Goal: Information Seeking & Learning: Learn about a topic

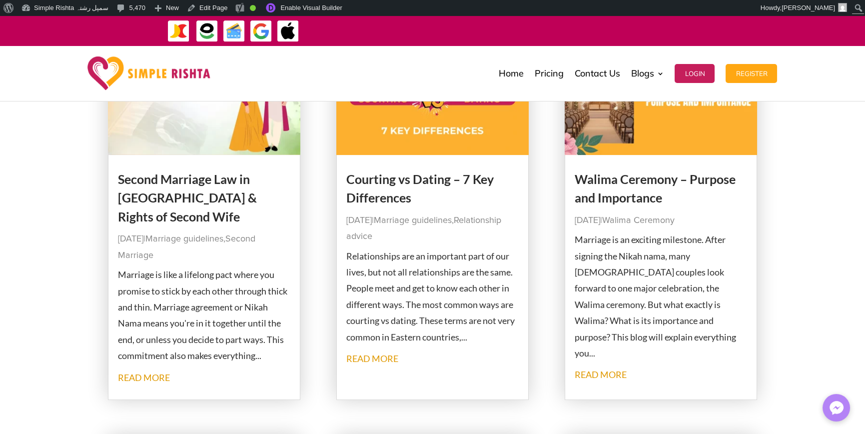
scroll to position [100, 0]
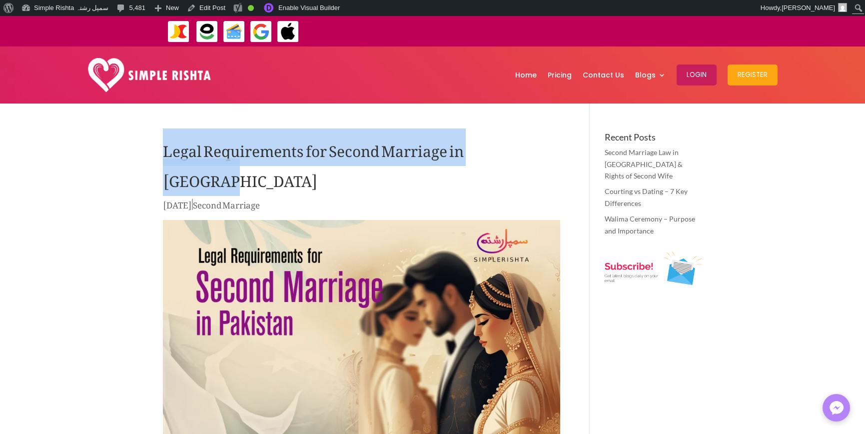
drag, startPoint x: 128, startPoint y: 142, endPoint x: 549, endPoint y: 143, distance: 420.9
click at [510, 156] on h1 "Legal Requirements for Second Marriage in Pakistan" at bounding box center [361, 164] width 397 height 65
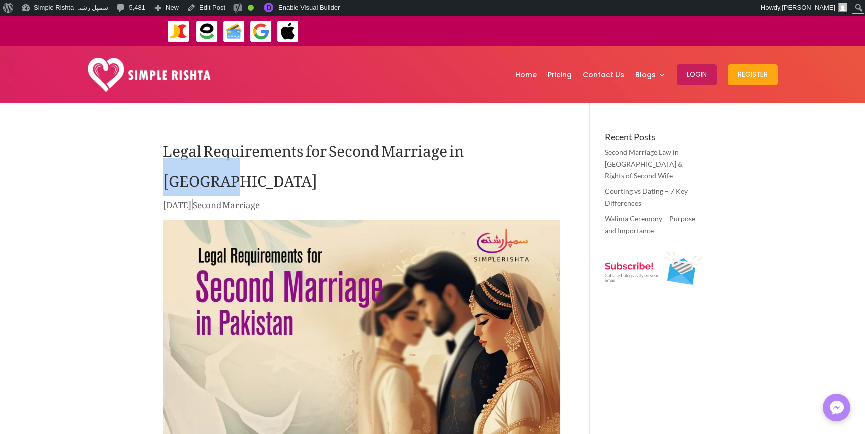
click at [510, 156] on h1 "Legal Requirements for Second Marriage in Pakistan" at bounding box center [361, 164] width 397 height 65
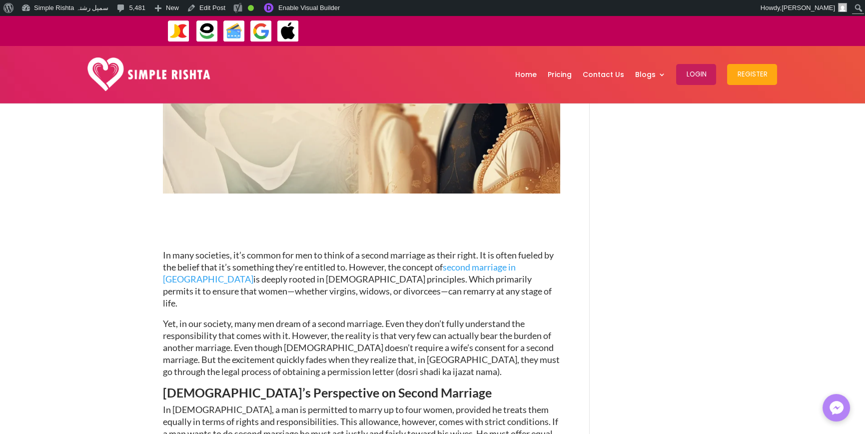
scroll to position [300, 0]
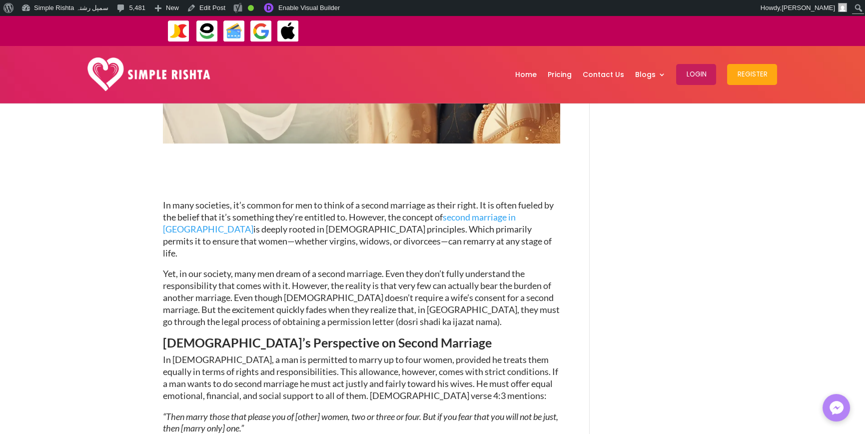
click at [373, 279] on span "Yet, in our society, many men dream of a second marriage. Even they don’t fully…" at bounding box center [361, 297] width 397 height 58
click at [428, 354] on span "In Islam, a man is permitted to marry up to four women, provided he treats them…" at bounding box center [360, 377] width 395 height 46
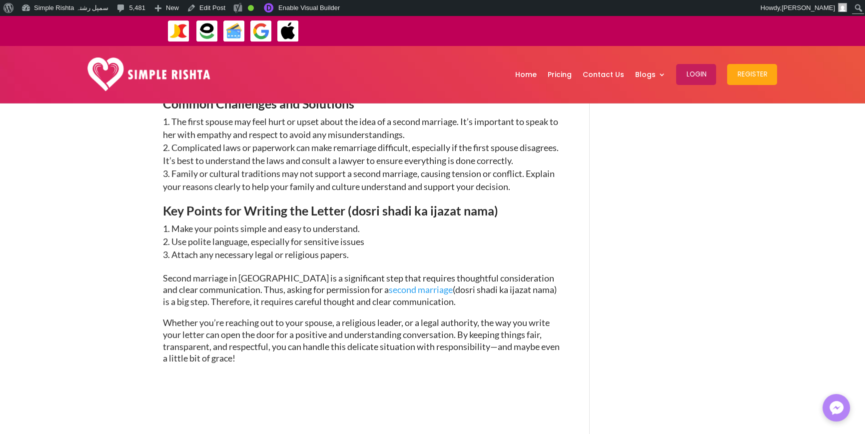
scroll to position [1649, 0]
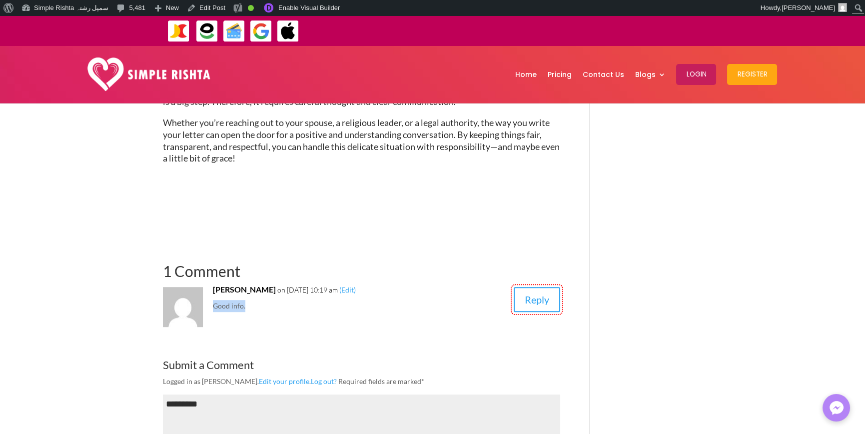
drag, startPoint x: 254, startPoint y: 242, endPoint x: 207, endPoint y: 233, distance: 48.2
click at [207, 283] on article "Ijaz Nazir on January 8, 2025 at 10:19 am (Edit) Good info. Reply" at bounding box center [361, 304] width 397 height 43
click at [260, 283] on article "Ijaz Nazir on January 8, 2025 at 10:19 am (Edit) Good info. Reply" at bounding box center [361, 304] width 397 height 43
click at [389, 377] on span "Required fields are marked *" at bounding box center [381, 381] width 86 height 8
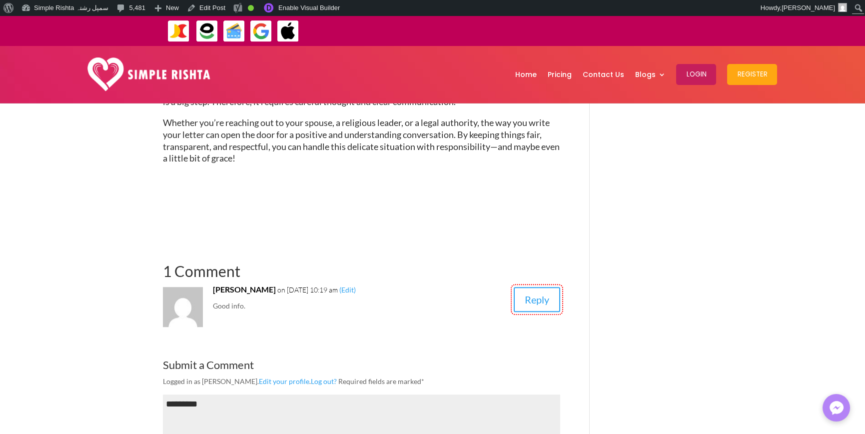
click at [408, 274] on section "**********" at bounding box center [361, 381] width 397 height 311
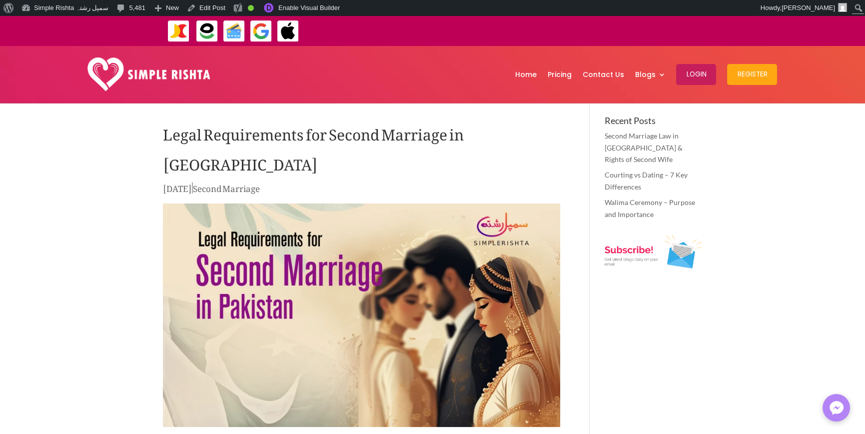
scroll to position [0, 0]
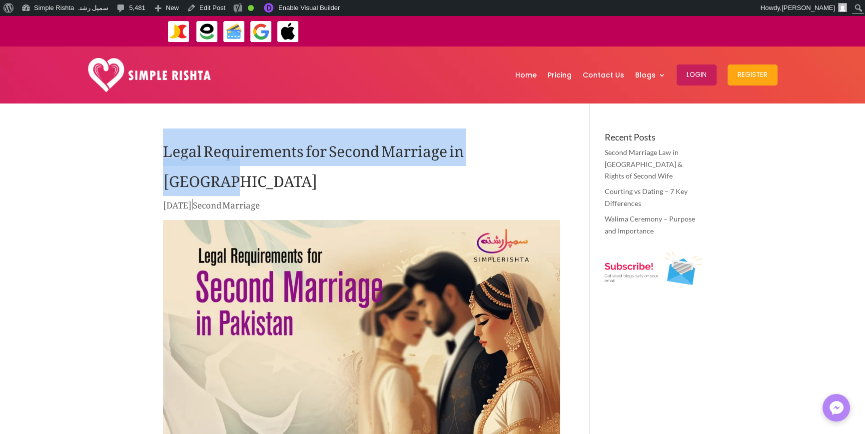
drag, startPoint x: 148, startPoint y: 148, endPoint x: 538, endPoint y: 148, distance: 390.4
click at [505, 150] on h1 "Legal Requirements for Second Marriage in Pakistan" at bounding box center [361, 164] width 397 height 65
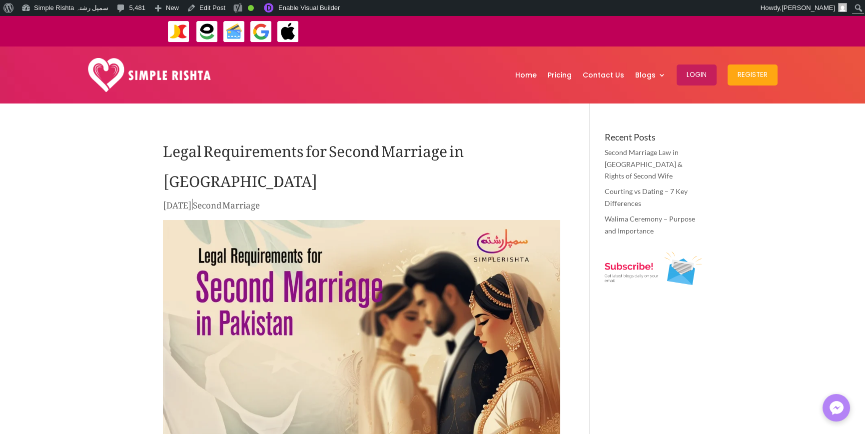
click at [512, 150] on h1 "Legal Requirements for Second Marriage in Pakistan" at bounding box center [361, 164] width 397 height 65
click at [535, 147] on h1 "Legal Requirements for Second Marriage in Pakistan" at bounding box center [361, 164] width 397 height 65
click at [124, 74] on img at bounding box center [149, 75] width 123 height 34
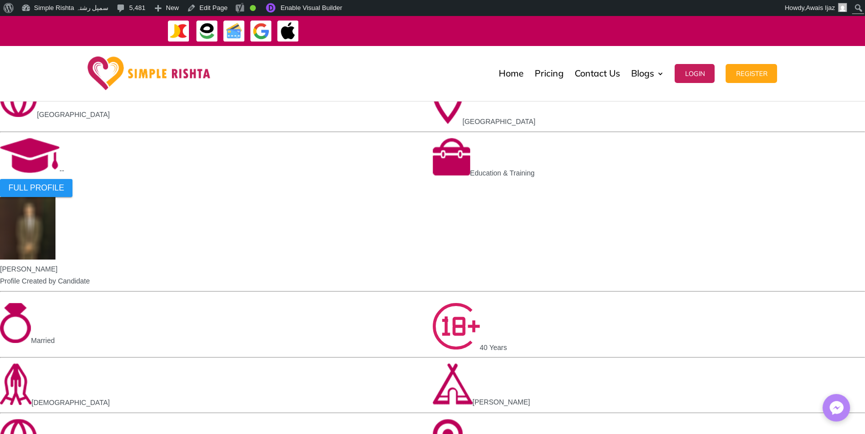
scroll to position [850, 0]
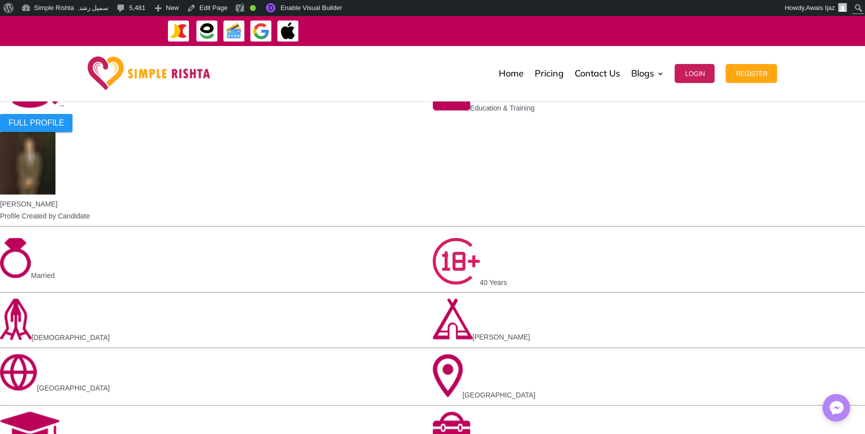
scroll to position [950, 0]
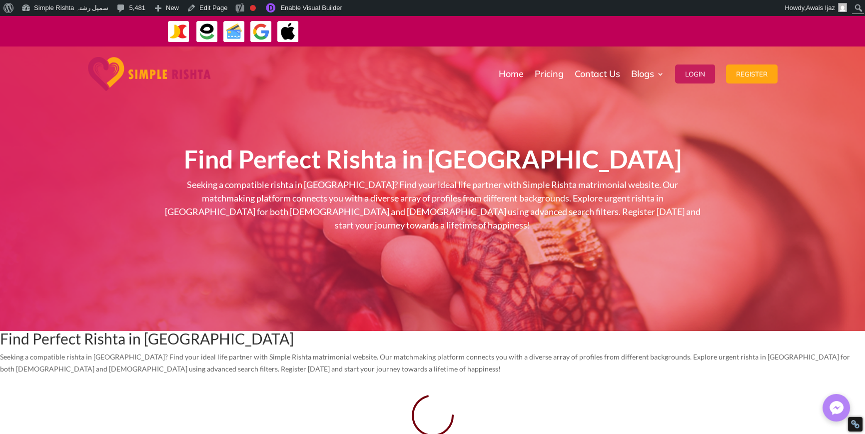
click at [97, 204] on div "Find Perfect Rishta in Lahore Seeking a compatible rishta in Lahore? Find your …" at bounding box center [432, 188] width 865 height 284
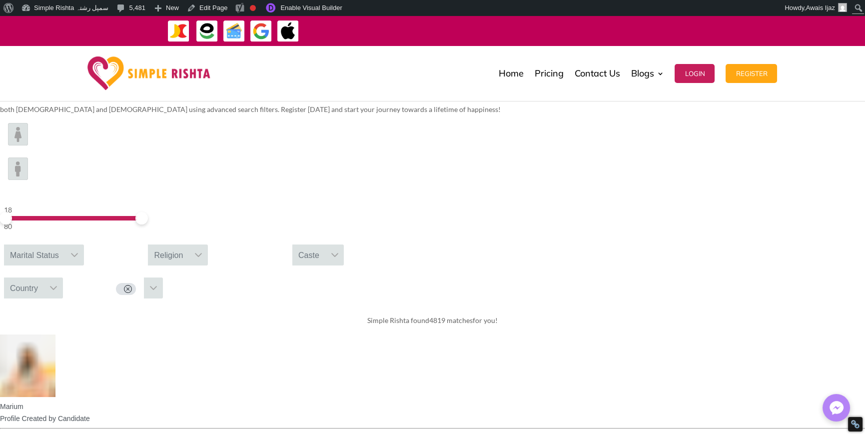
scroll to position [450, 0]
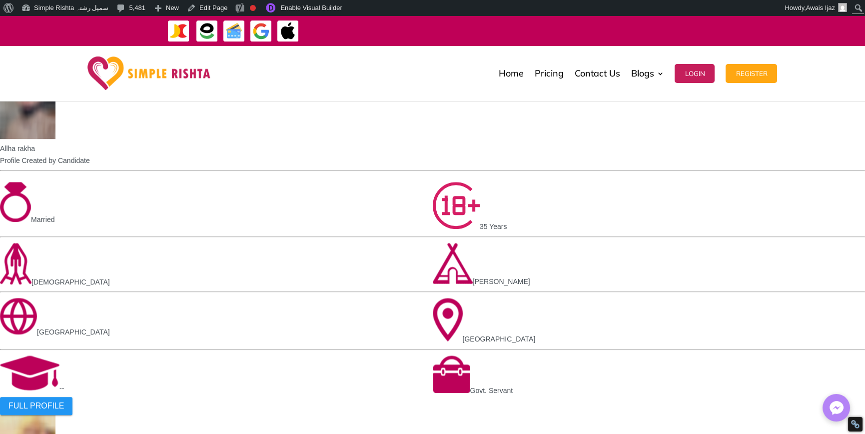
scroll to position [1649, 0]
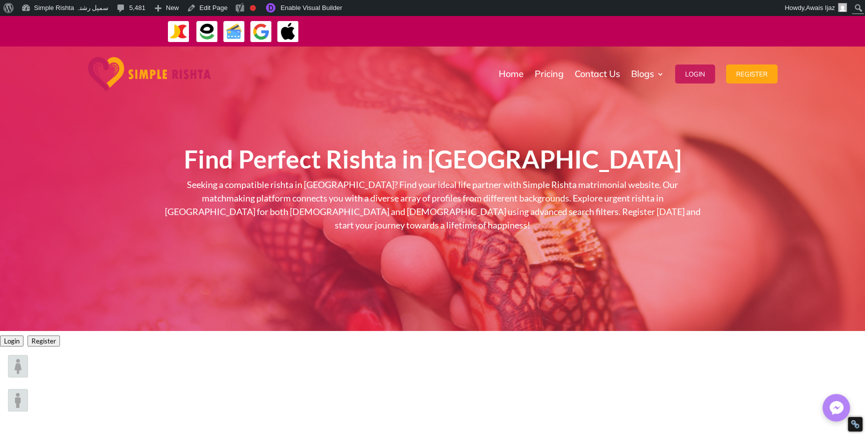
click at [601, 211] on p "Seeking a compatible rishta in [GEOGRAPHIC_DATA]? Find your ideal life partner …" at bounding box center [433, 205] width 540 height 54
click at [600, 211] on p "Seeking a compatible rishta in [GEOGRAPHIC_DATA]? Find your ideal life partner …" at bounding box center [433, 205] width 540 height 54
click at [631, 210] on p "Seeking a compatible rishta in [GEOGRAPHIC_DATA]? Find your ideal life partner …" at bounding box center [433, 205] width 540 height 54
click at [601, 211] on p "Seeking a compatible rishta in [GEOGRAPHIC_DATA]? Find your ideal life partner …" at bounding box center [433, 205] width 540 height 54
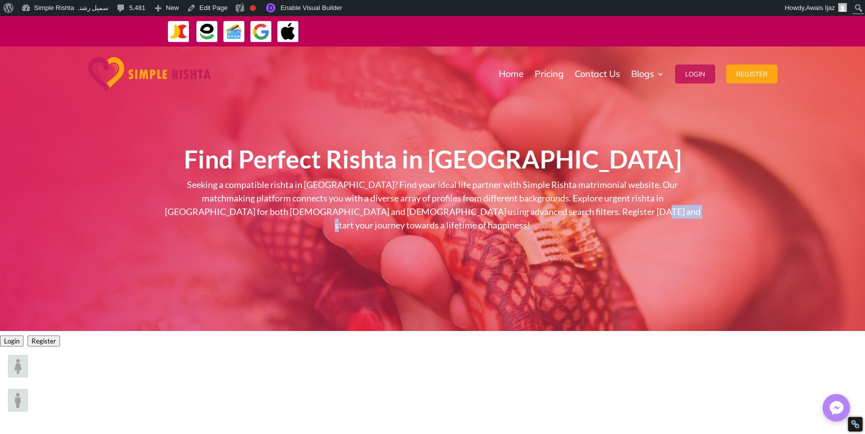
click at [601, 211] on p "Seeking a compatible rishta in [GEOGRAPHIC_DATA]? Find your ideal life partner …" at bounding box center [433, 205] width 540 height 54
click at [625, 217] on p "Seeking a compatible rishta in [GEOGRAPHIC_DATA]? Find your ideal life partner …" at bounding box center [433, 205] width 540 height 54
click at [859, 6] on input "Search" at bounding box center [814, 8] width 100 height 12
paste input "**********"
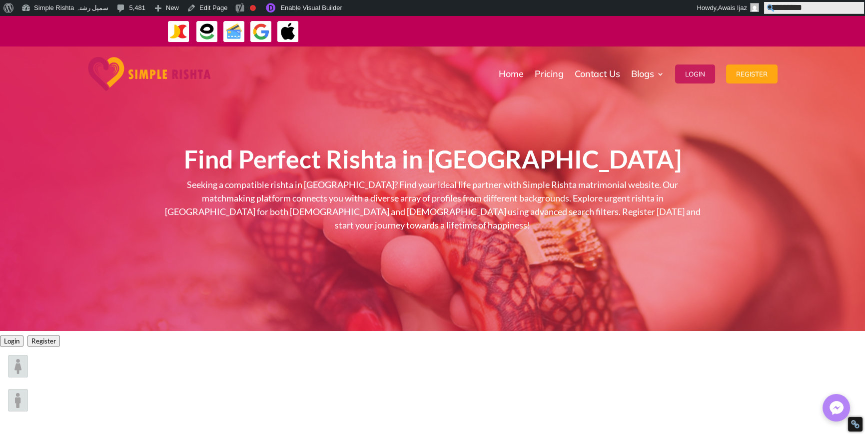
type input "**********"
click input "******" at bounding box center [0, 0] width 0 height 0
